Goal: Information Seeking & Learning: Learn about a topic

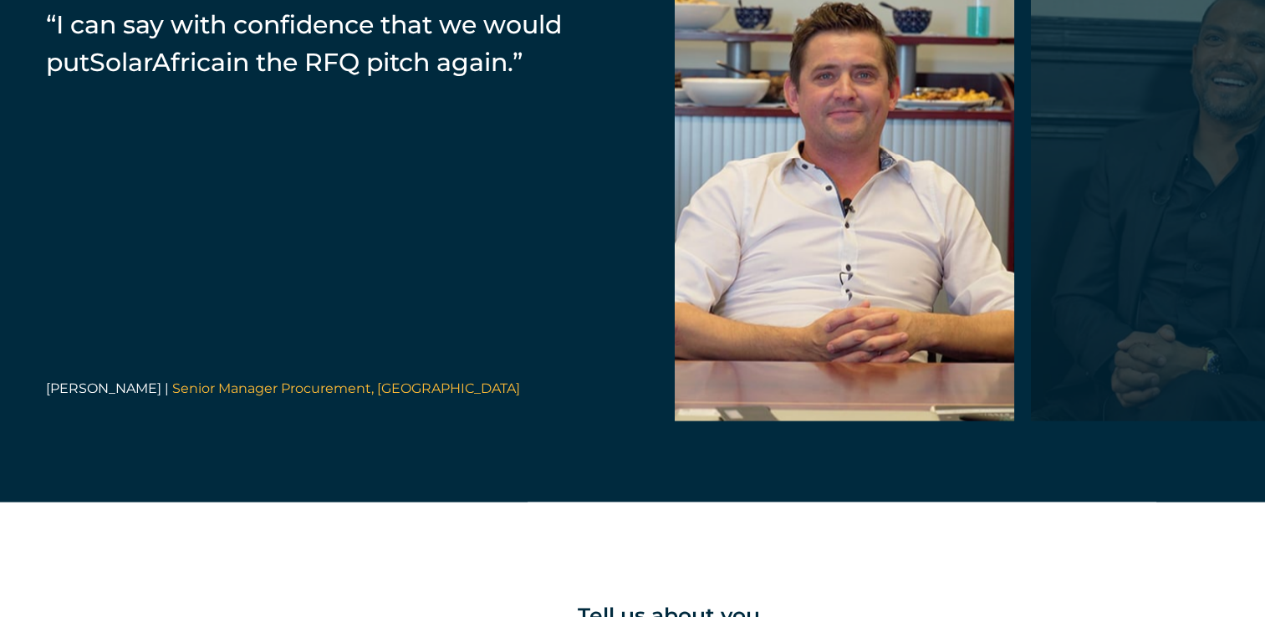
scroll to position [3512, 0]
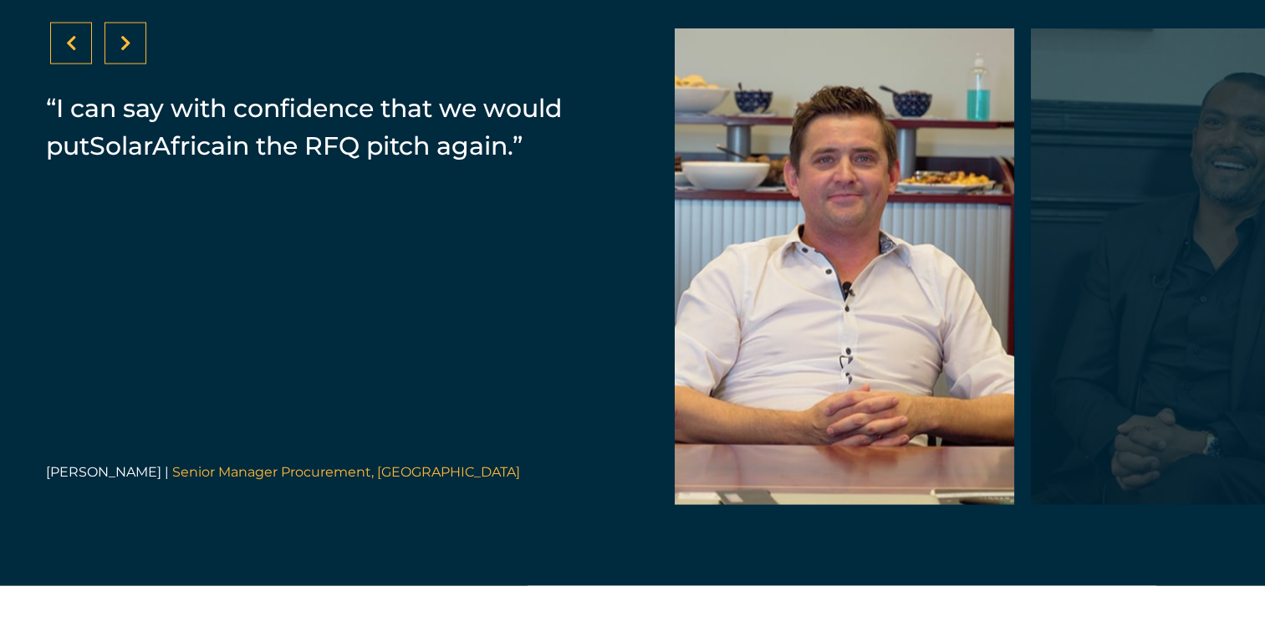
click at [125, 52] on icon at bounding box center [125, 43] width 11 height 17
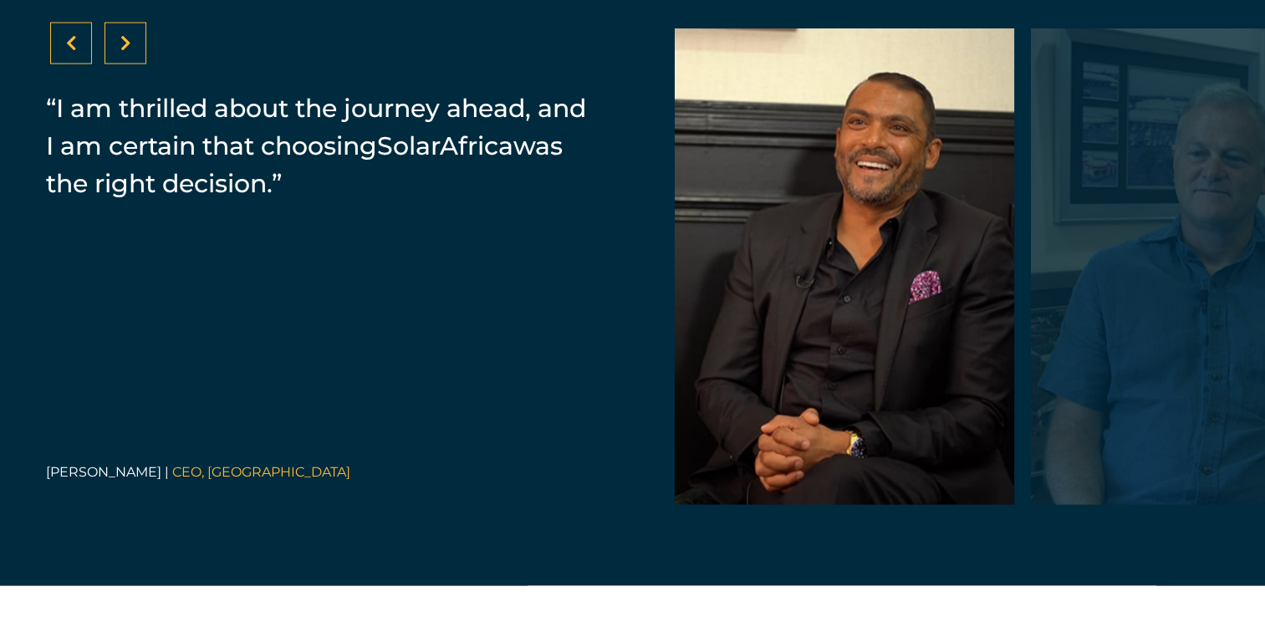
click at [125, 52] on icon at bounding box center [125, 43] width 11 height 17
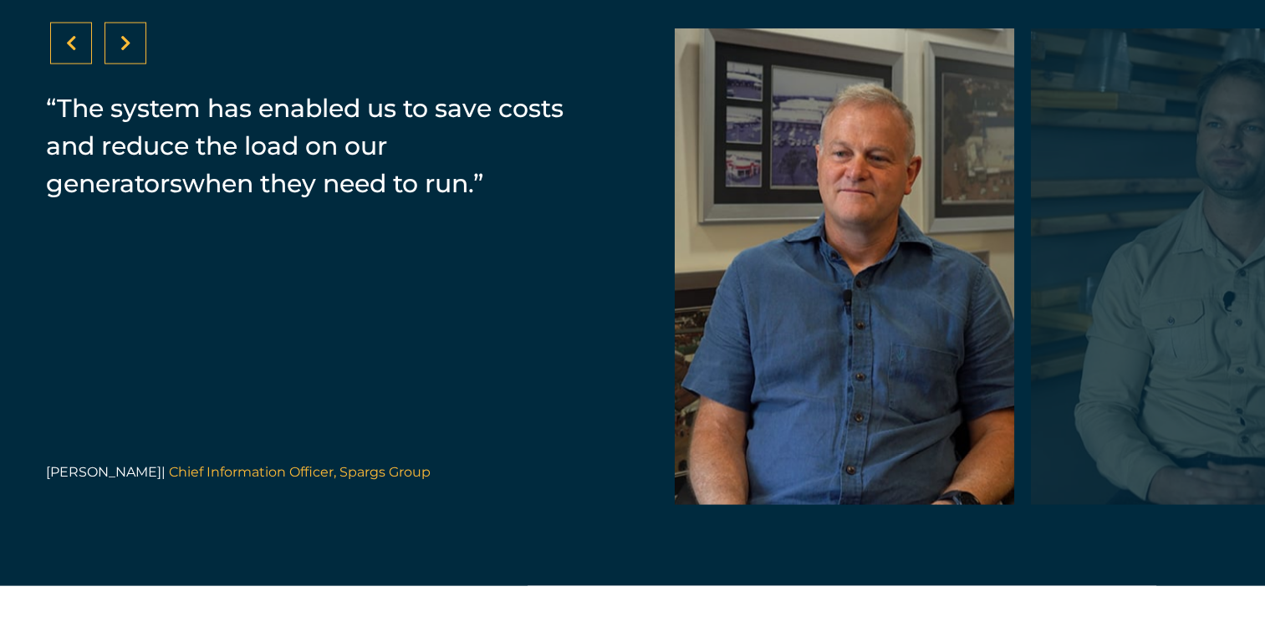
click at [125, 52] on icon at bounding box center [125, 43] width 11 height 17
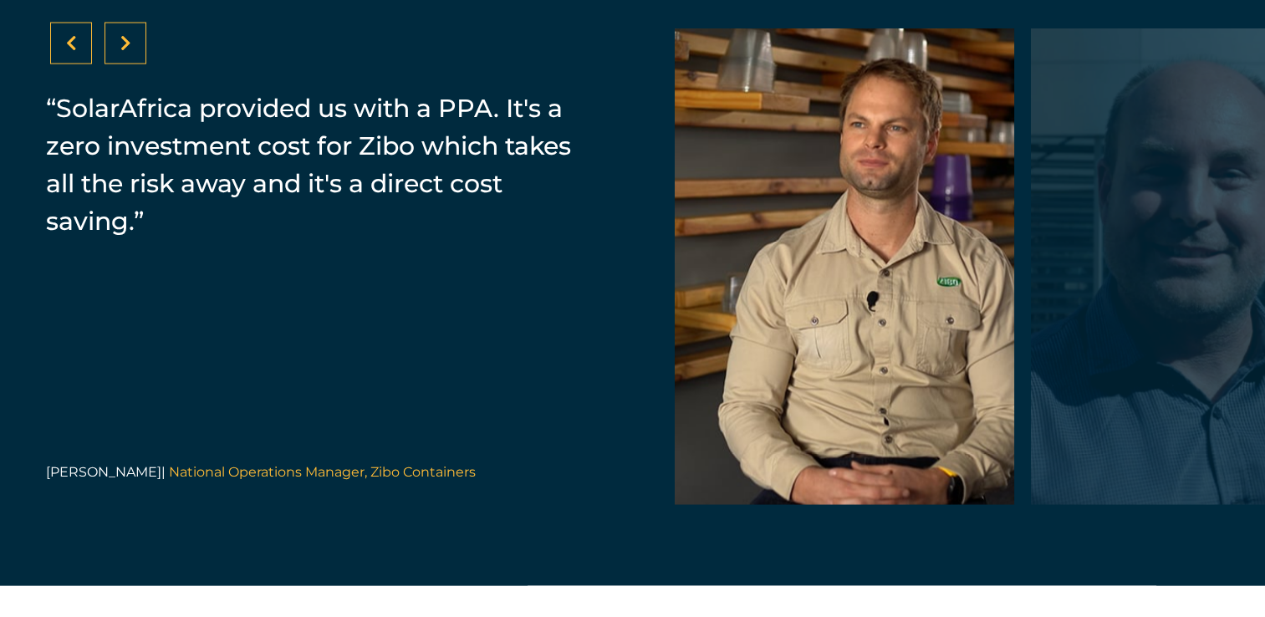
click at [73, 52] on icon at bounding box center [71, 43] width 11 height 17
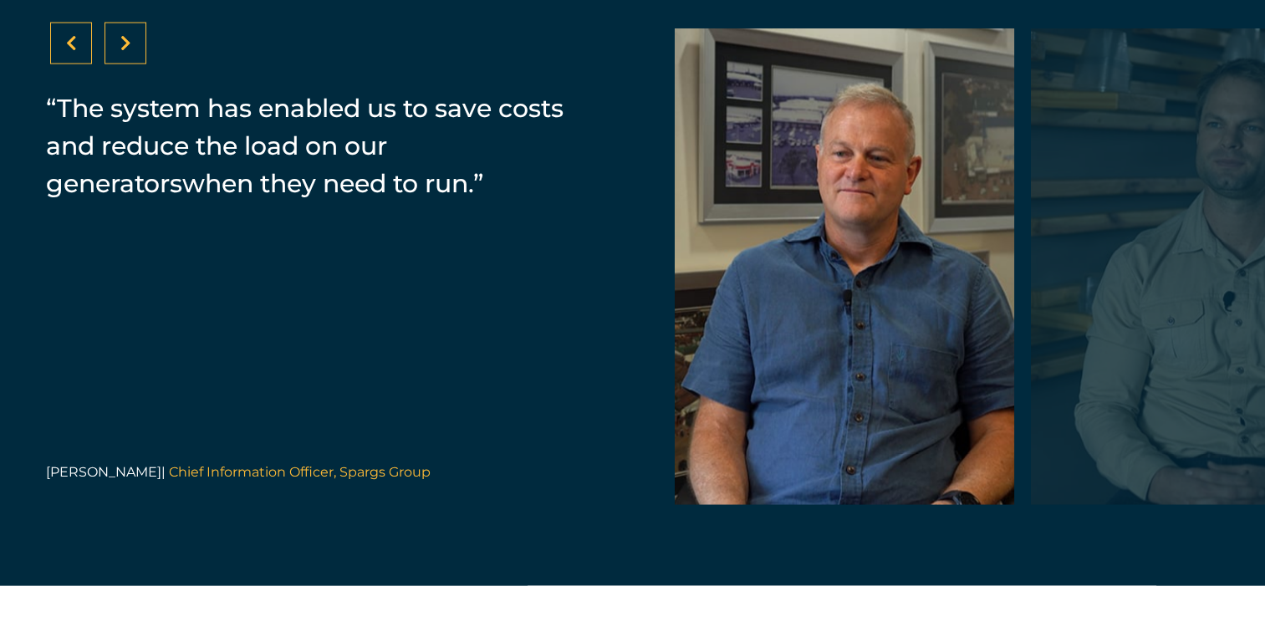
click at [73, 52] on icon at bounding box center [71, 43] width 11 height 17
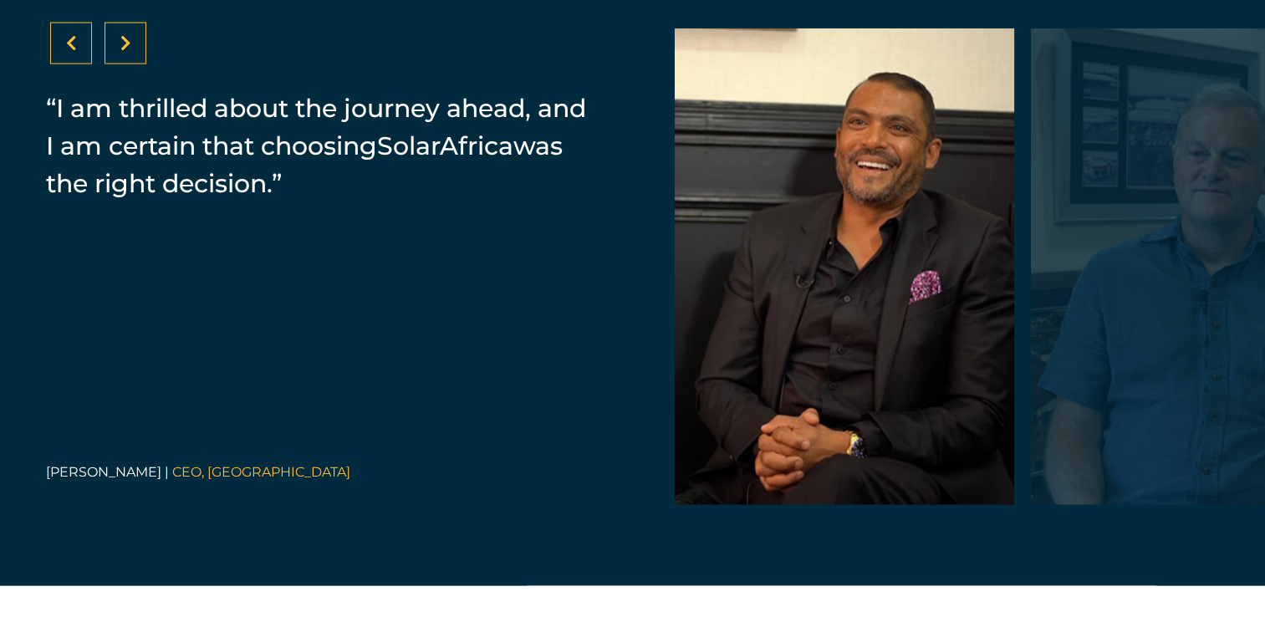
click at [73, 52] on icon at bounding box center [71, 43] width 11 height 17
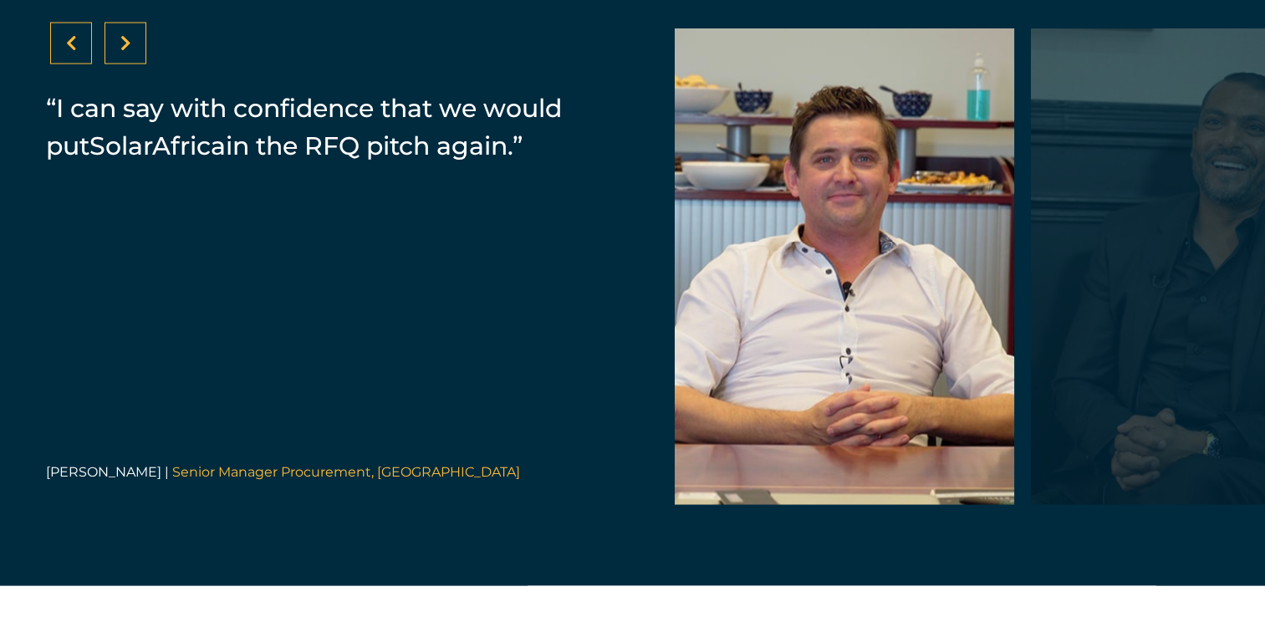
click at [123, 52] on icon at bounding box center [125, 43] width 11 height 17
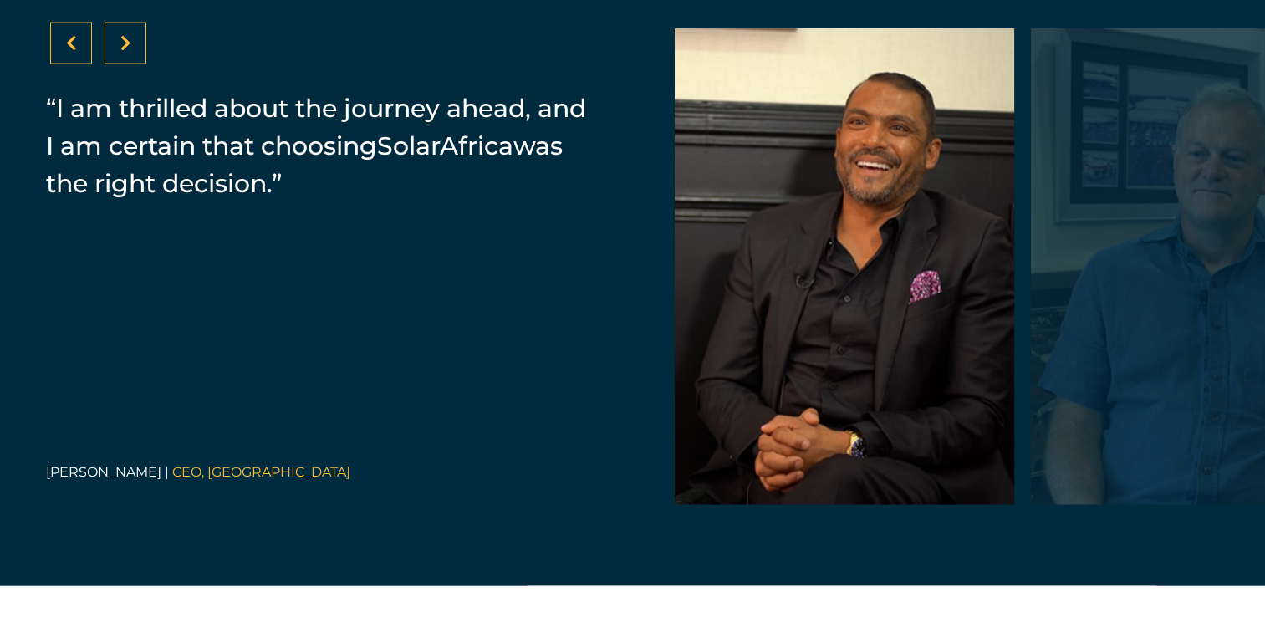
click at [123, 52] on icon at bounding box center [125, 43] width 11 height 17
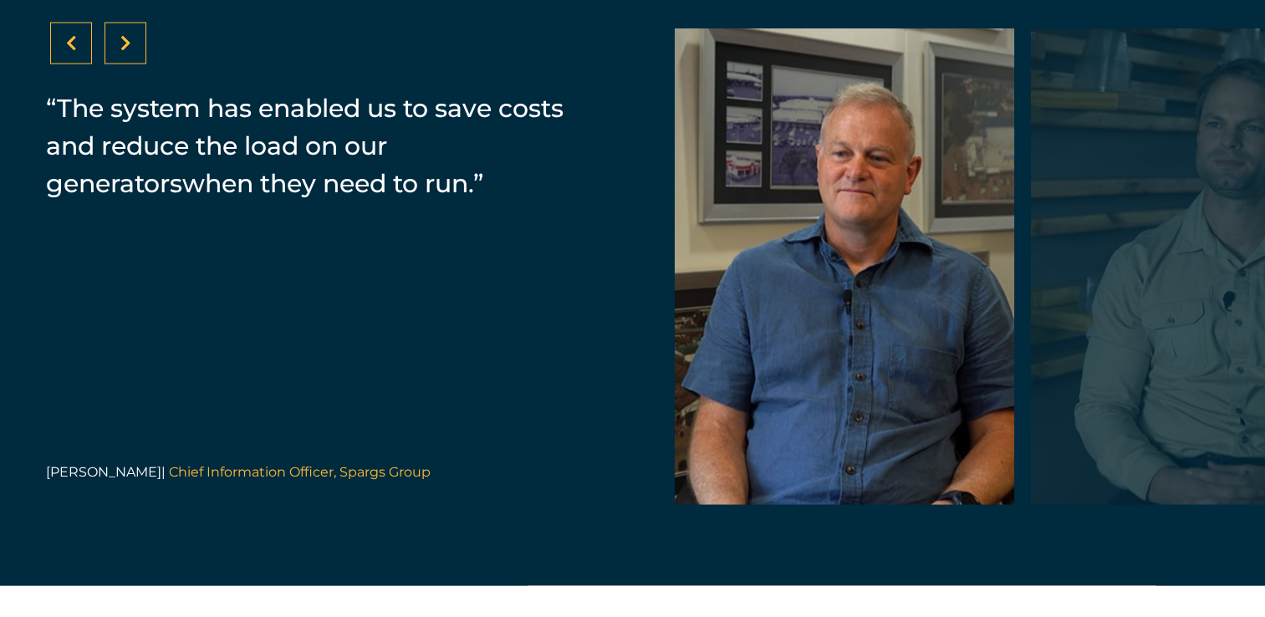
click at [123, 52] on icon at bounding box center [125, 43] width 11 height 17
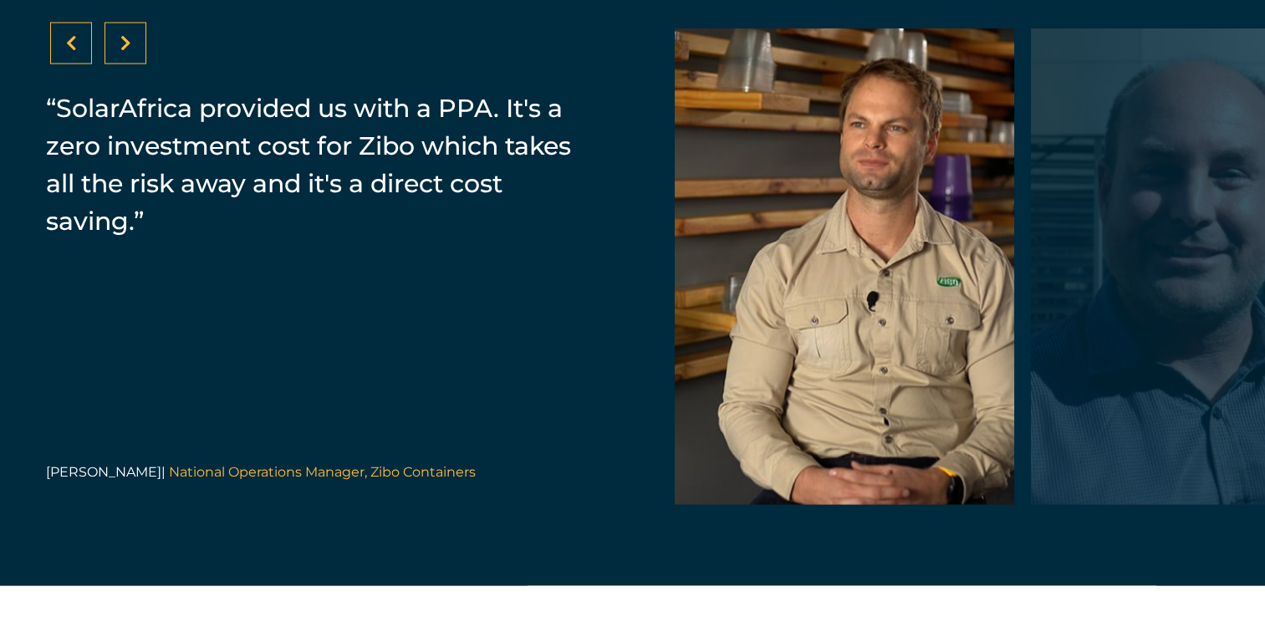
click at [122, 52] on icon at bounding box center [125, 43] width 11 height 17
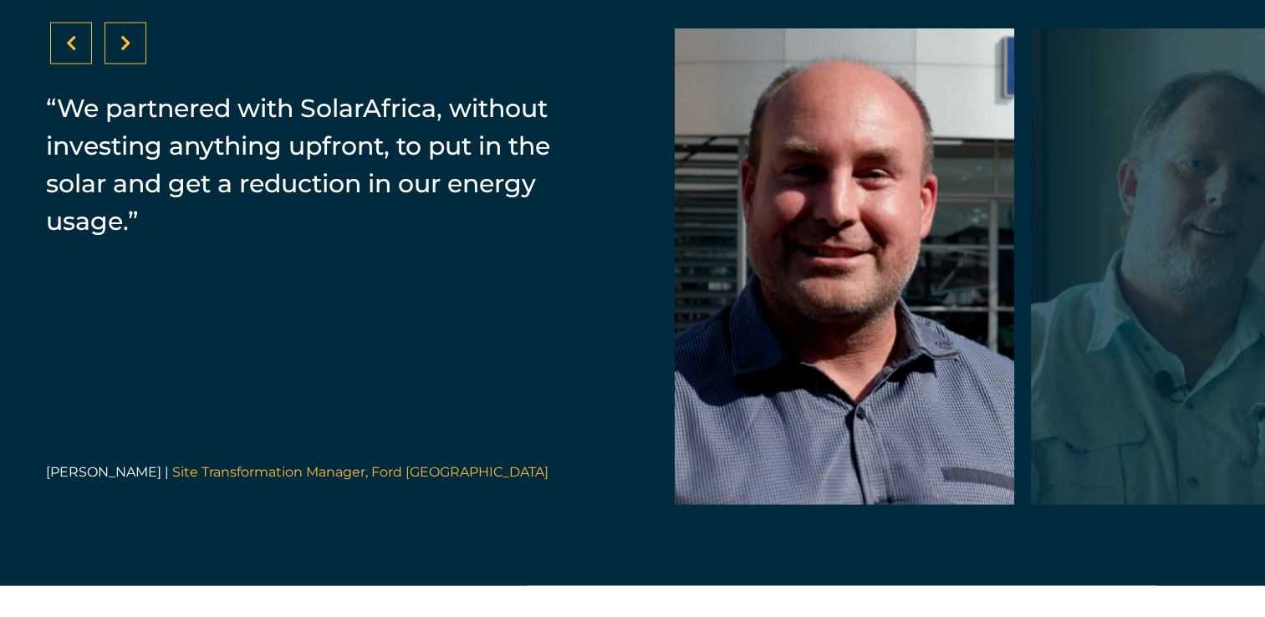
click at [122, 52] on icon at bounding box center [125, 43] width 11 height 17
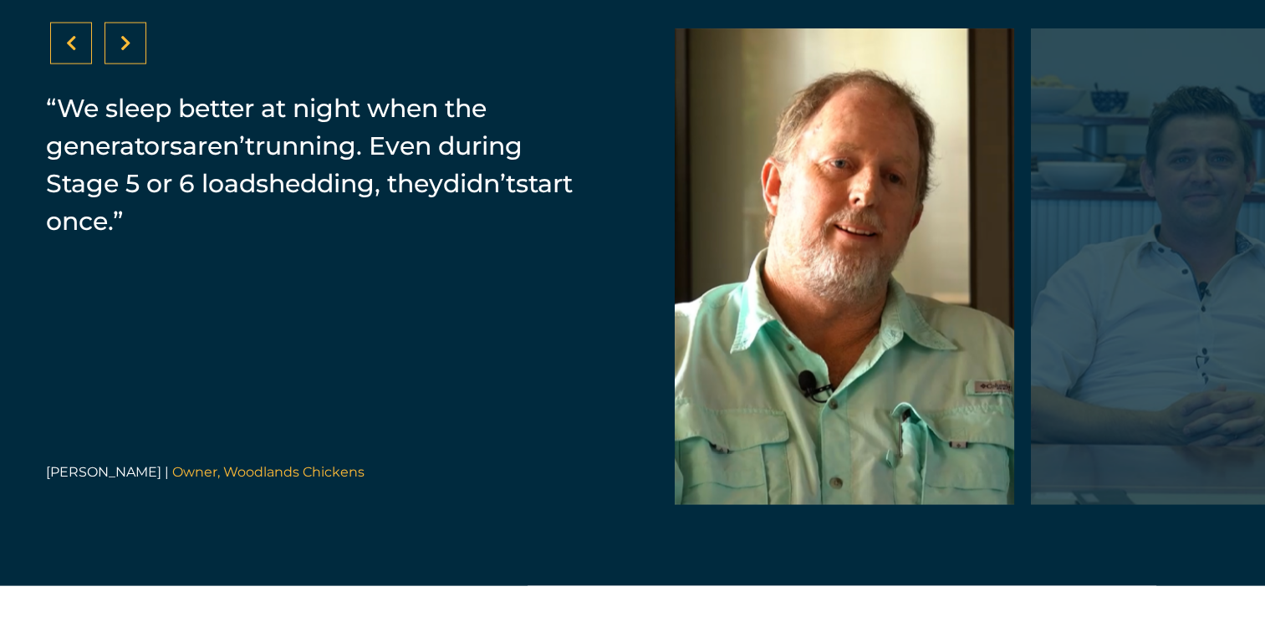
click at [122, 52] on icon at bounding box center [125, 43] width 11 height 17
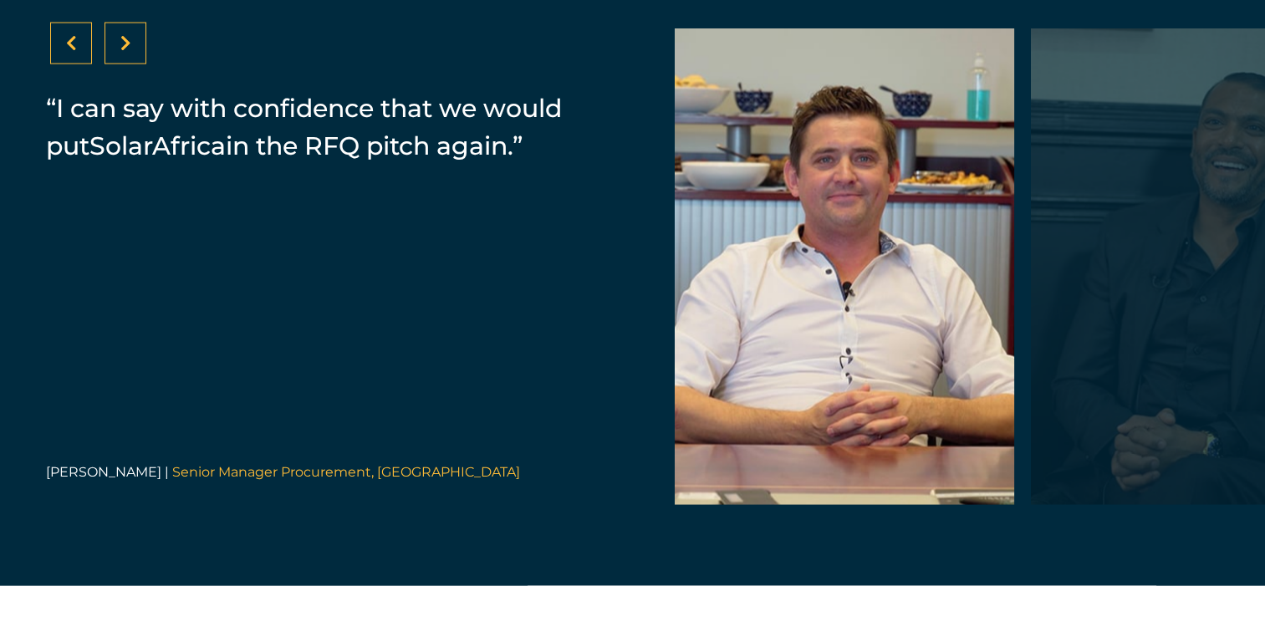
click at [79, 64] on div at bounding box center [71, 44] width 42 height 42
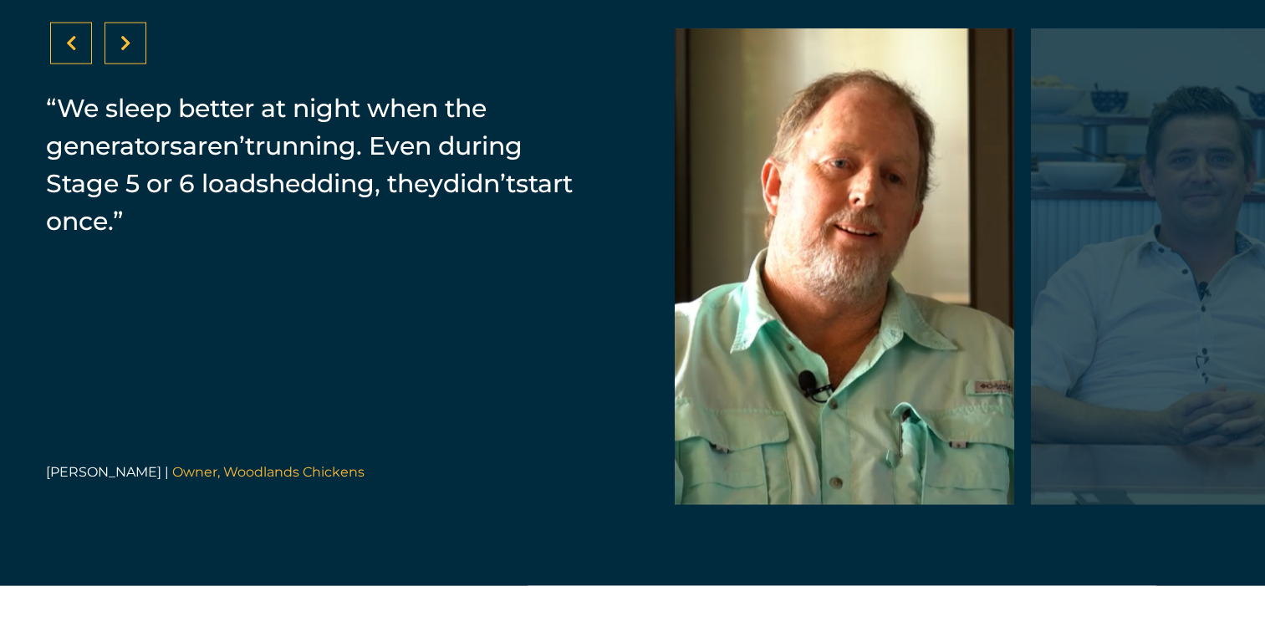
click at [79, 64] on div at bounding box center [71, 44] width 42 height 42
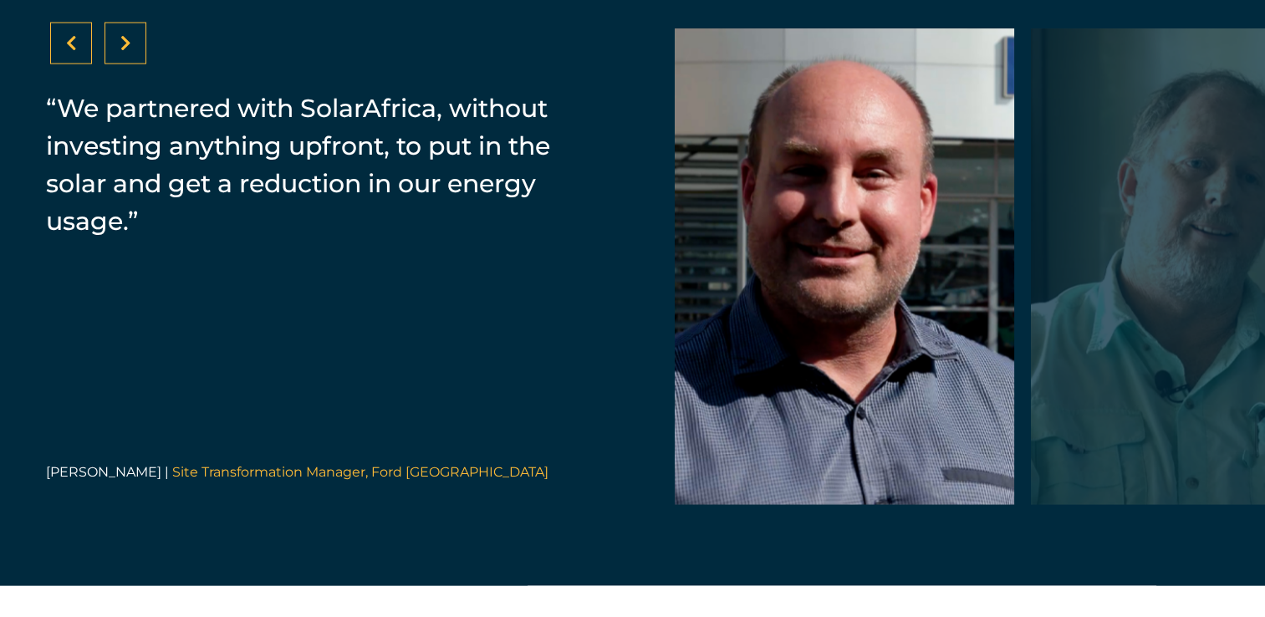
click at [79, 64] on div at bounding box center [71, 44] width 42 height 42
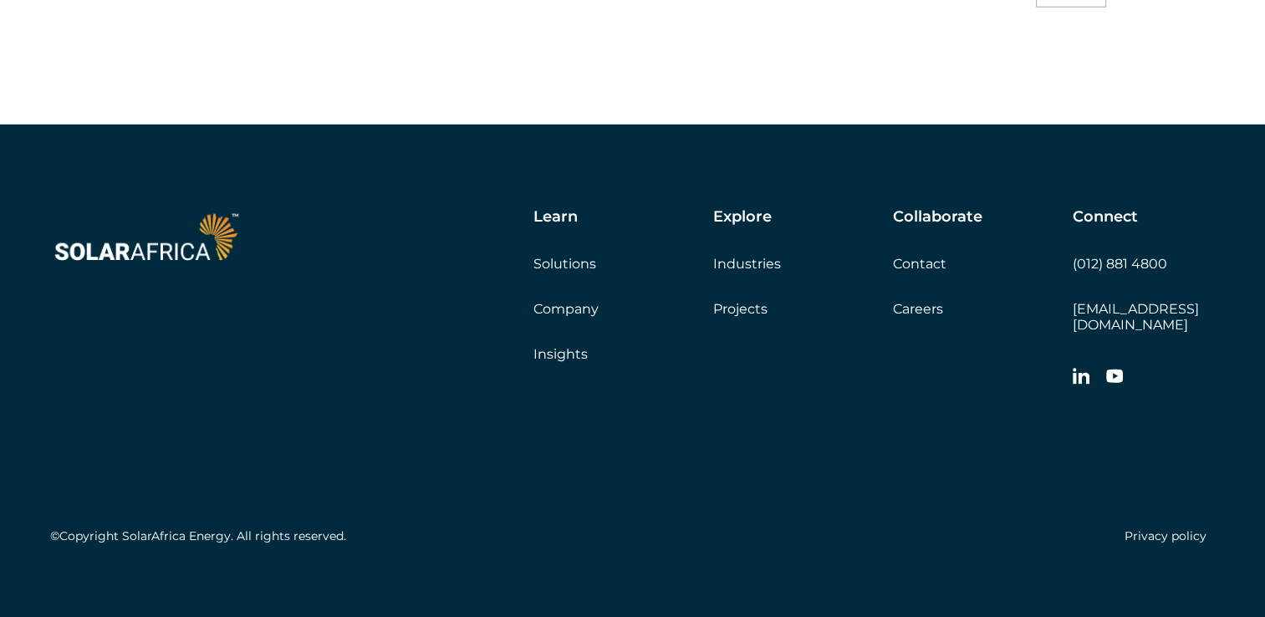
scroll to position [4806, 0]
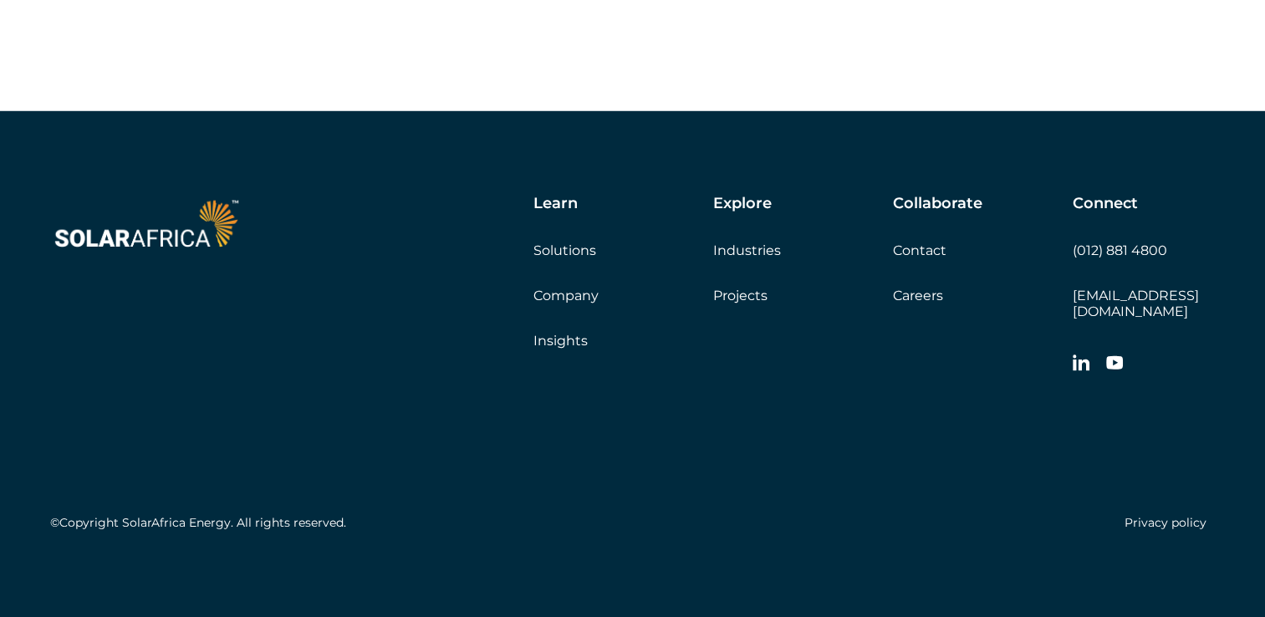
click at [919, 304] on link "Careers" at bounding box center [918, 296] width 50 height 16
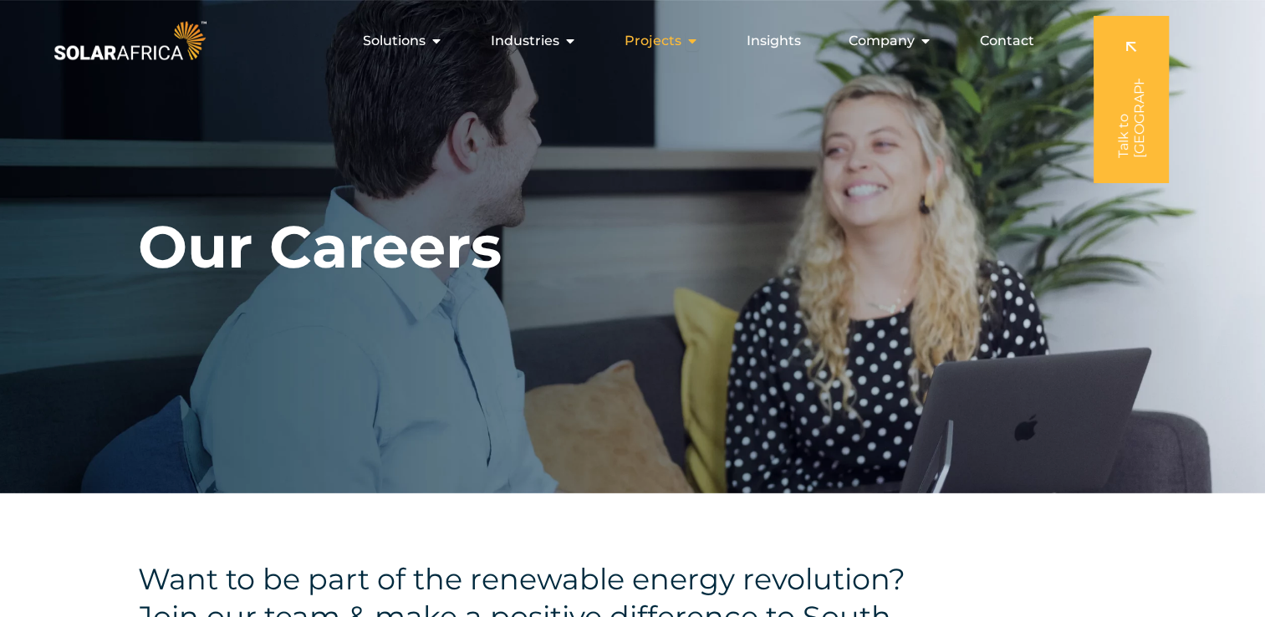
click at [692, 38] on icon "Menu" at bounding box center [692, 40] width 13 height 13
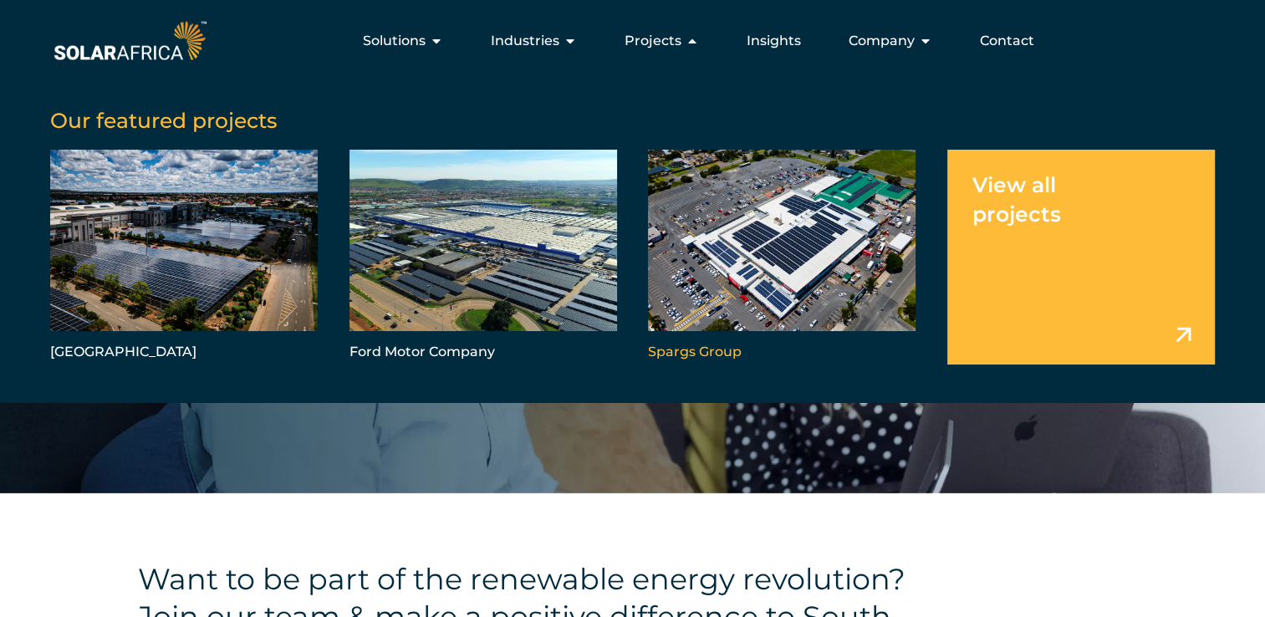
click at [773, 287] on link "Menu" at bounding box center [782, 257] width 268 height 215
click at [710, 351] on link "Menu" at bounding box center [782, 257] width 268 height 215
click at [114, 346] on link "Menu" at bounding box center [184, 257] width 268 height 215
